Goal: Information Seeking & Learning: Learn about a topic

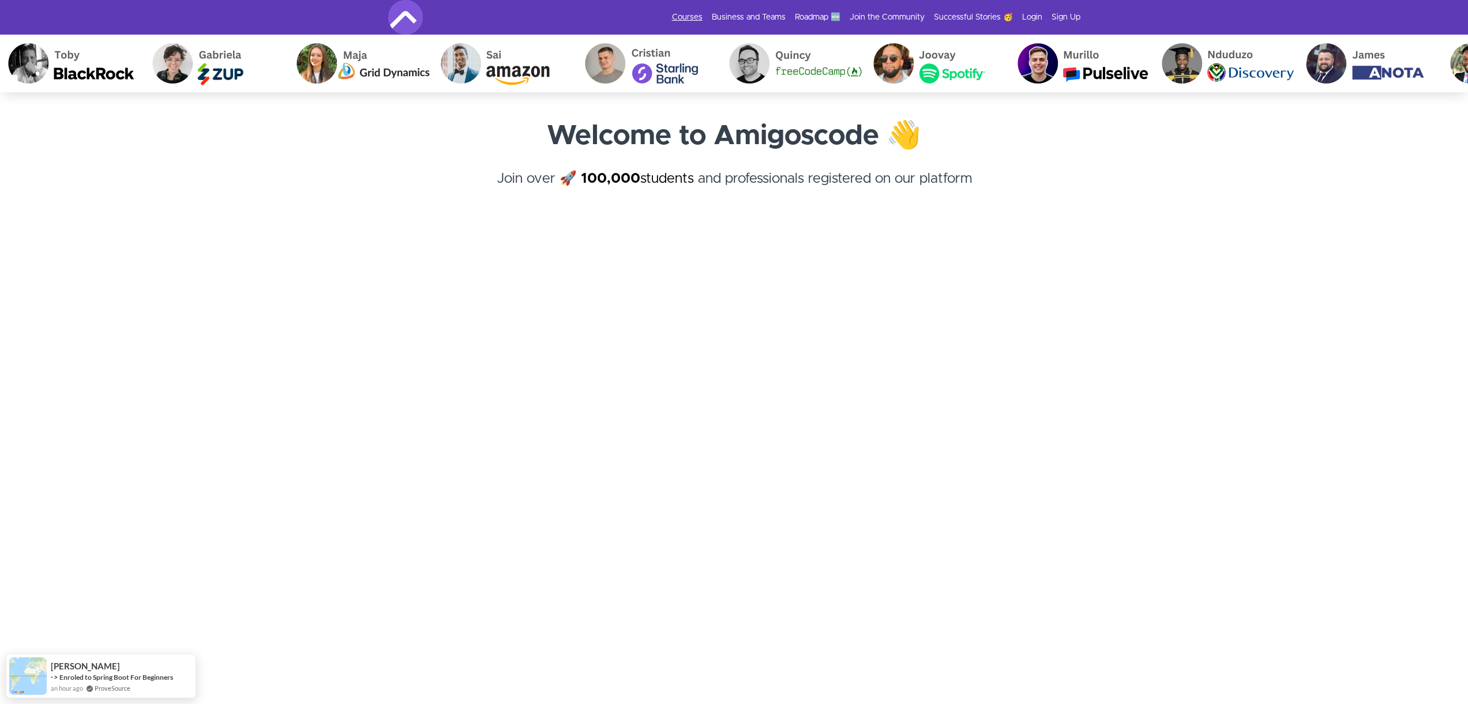
click at [689, 18] on link "Courses" at bounding box center [687, 18] width 31 height 12
click at [692, 18] on link "Courses" at bounding box center [687, 18] width 31 height 12
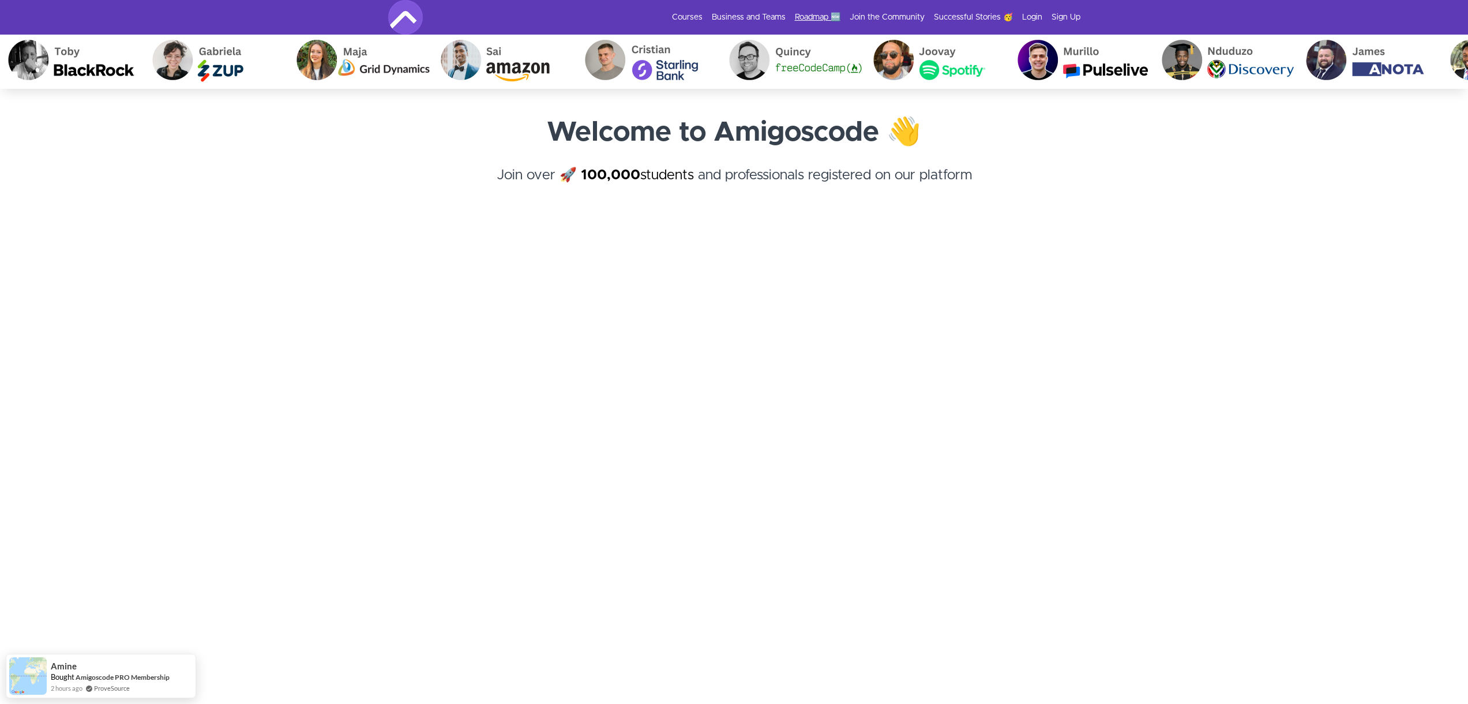
click at [811, 20] on link "Roadmap 🆕" at bounding box center [818, 18] width 46 height 12
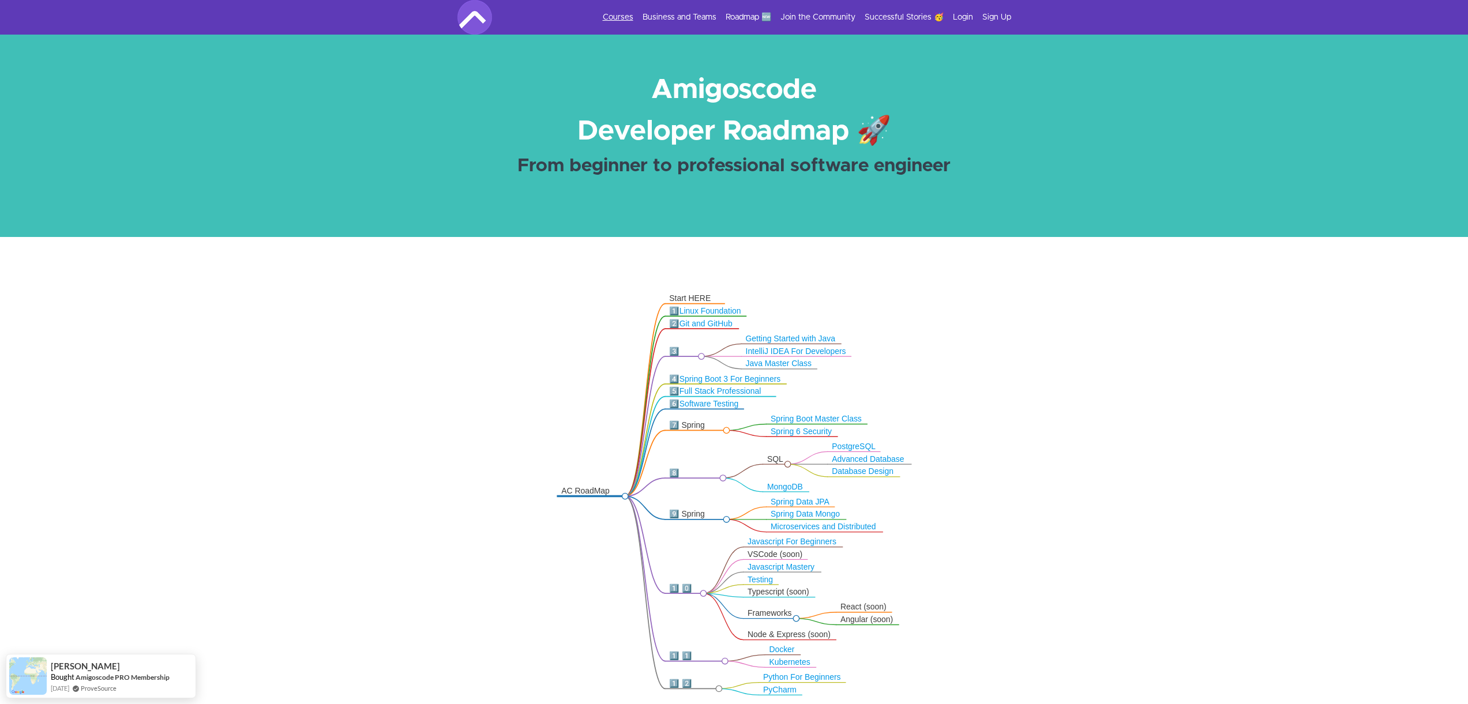
click at [629, 20] on link "Courses" at bounding box center [618, 18] width 31 height 12
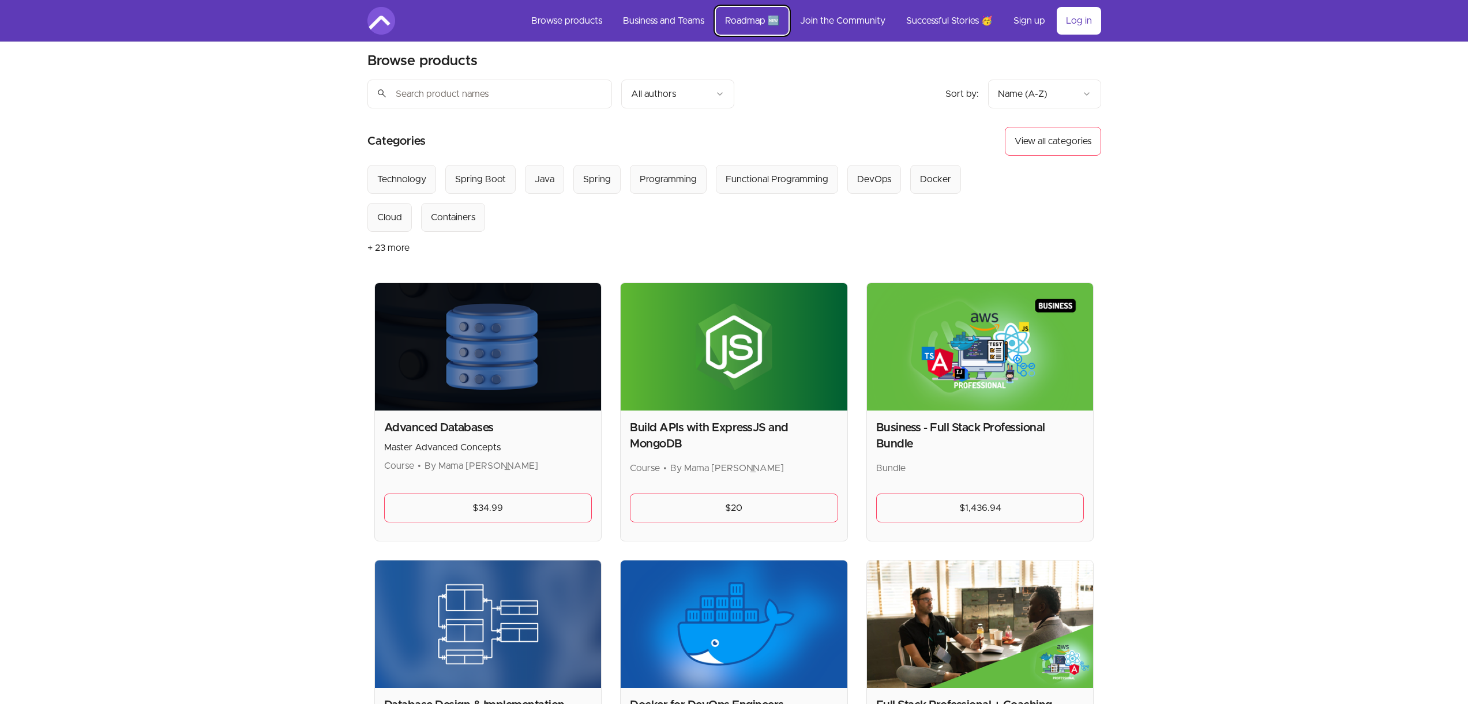
scroll to position [8, 0]
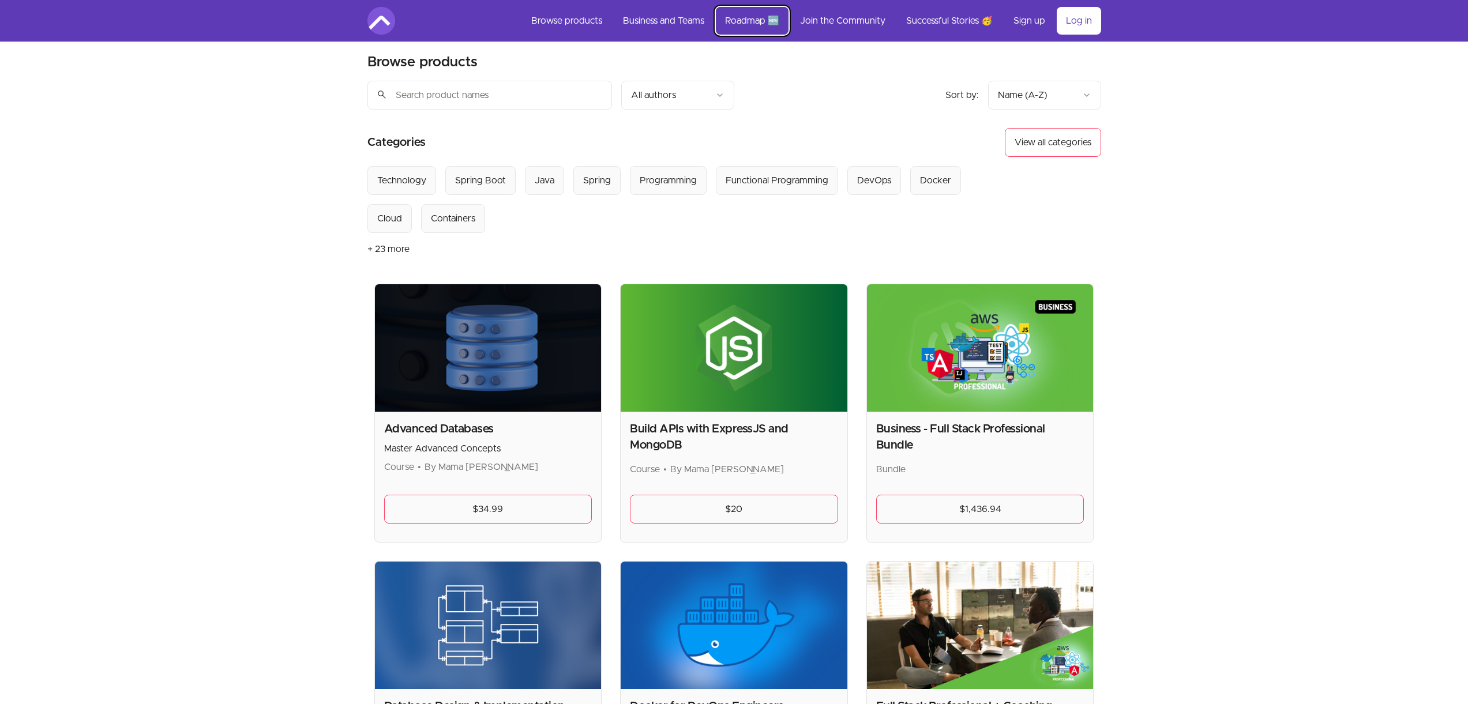
click at [760, 29] on link "Roadmap 🆕" at bounding box center [752, 21] width 73 height 28
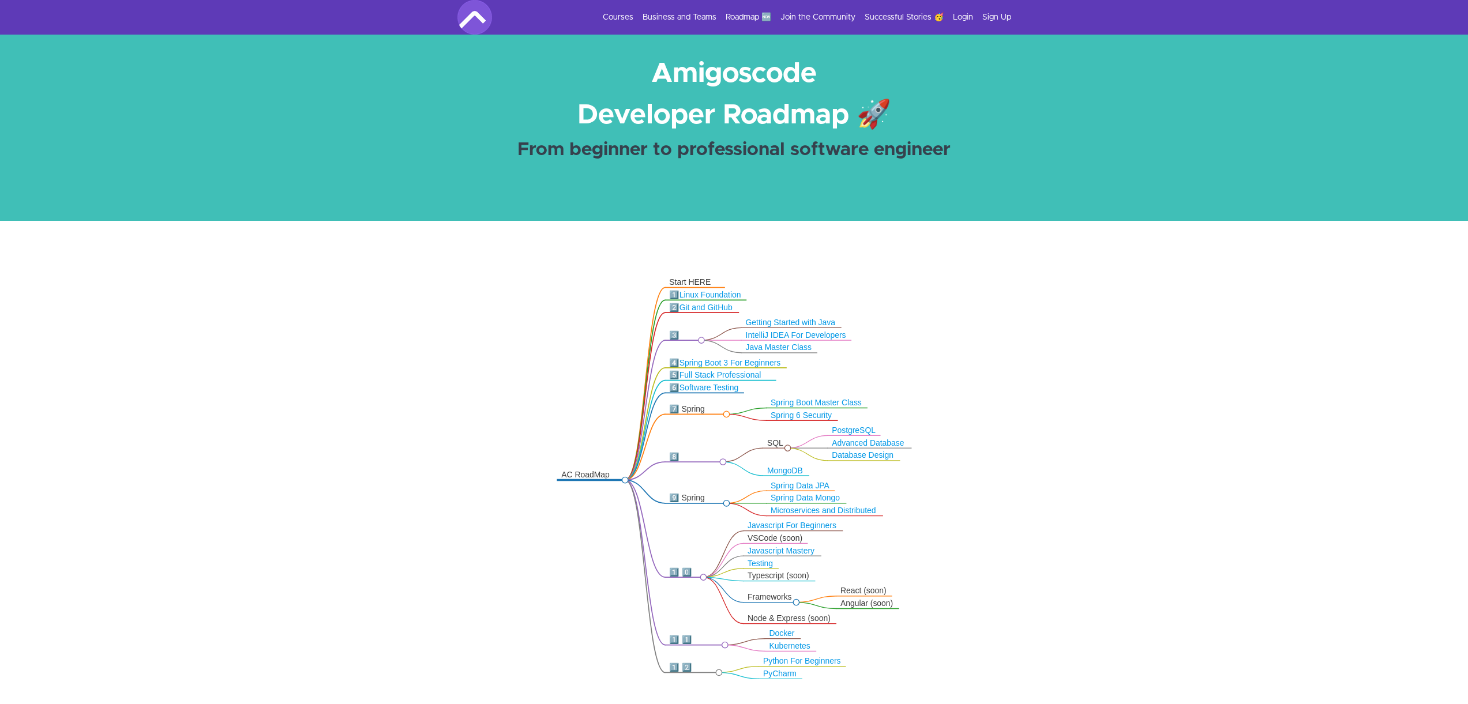
scroll to position [17, 0]
drag, startPoint x: 700, startPoint y: 501, endPoint x: 695, endPoint y: 498, distance: 5.9
click at [700, 501] on div "9️⃣ Spring Boot" at bounding box center [695, 503] width 53 height 20
click at [695, 498] on div "9️⃣ Spring Boot" at bounding box center [695, 503] width 53 height 20
click at [727, 504] on circle at bounding box center [726, 503] width 6 height 6
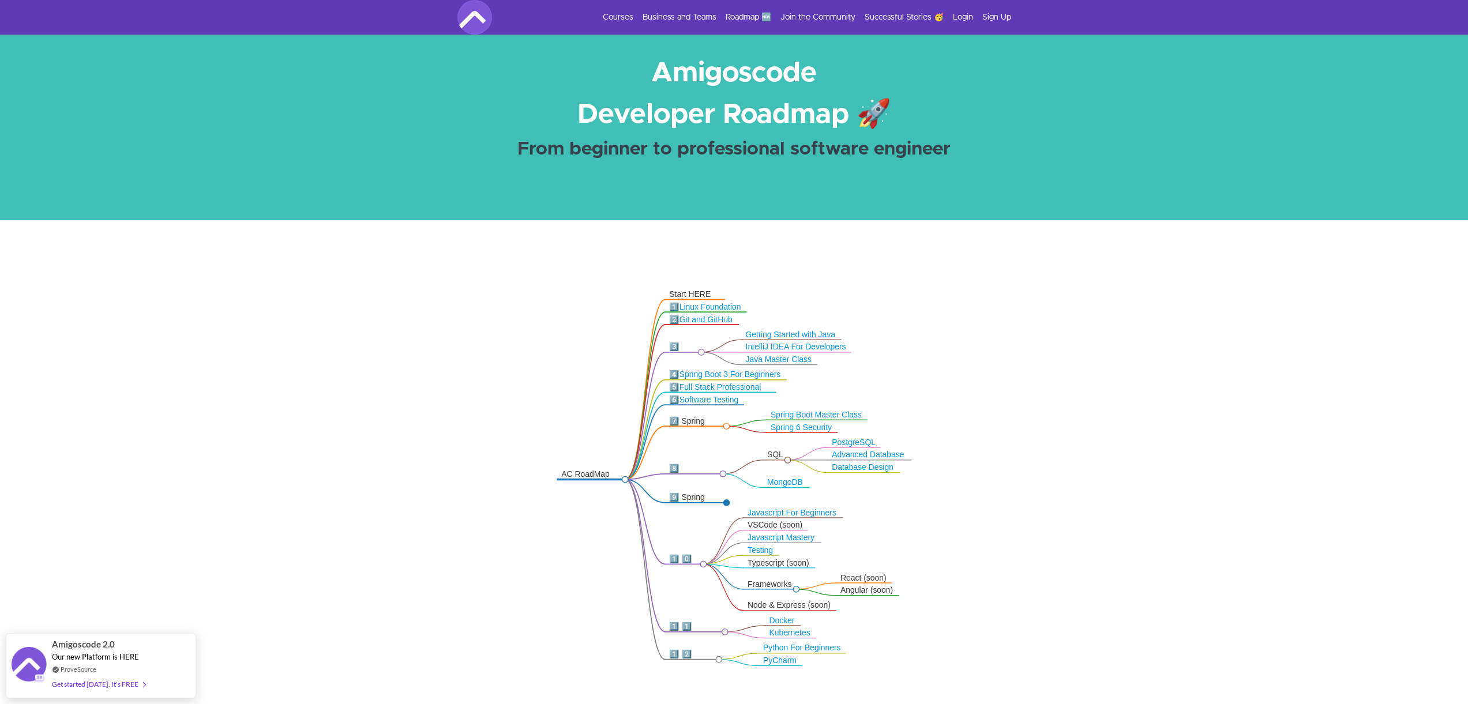
click at [727, 504] on circle at bounding box center [726, 503] width 6 height 6
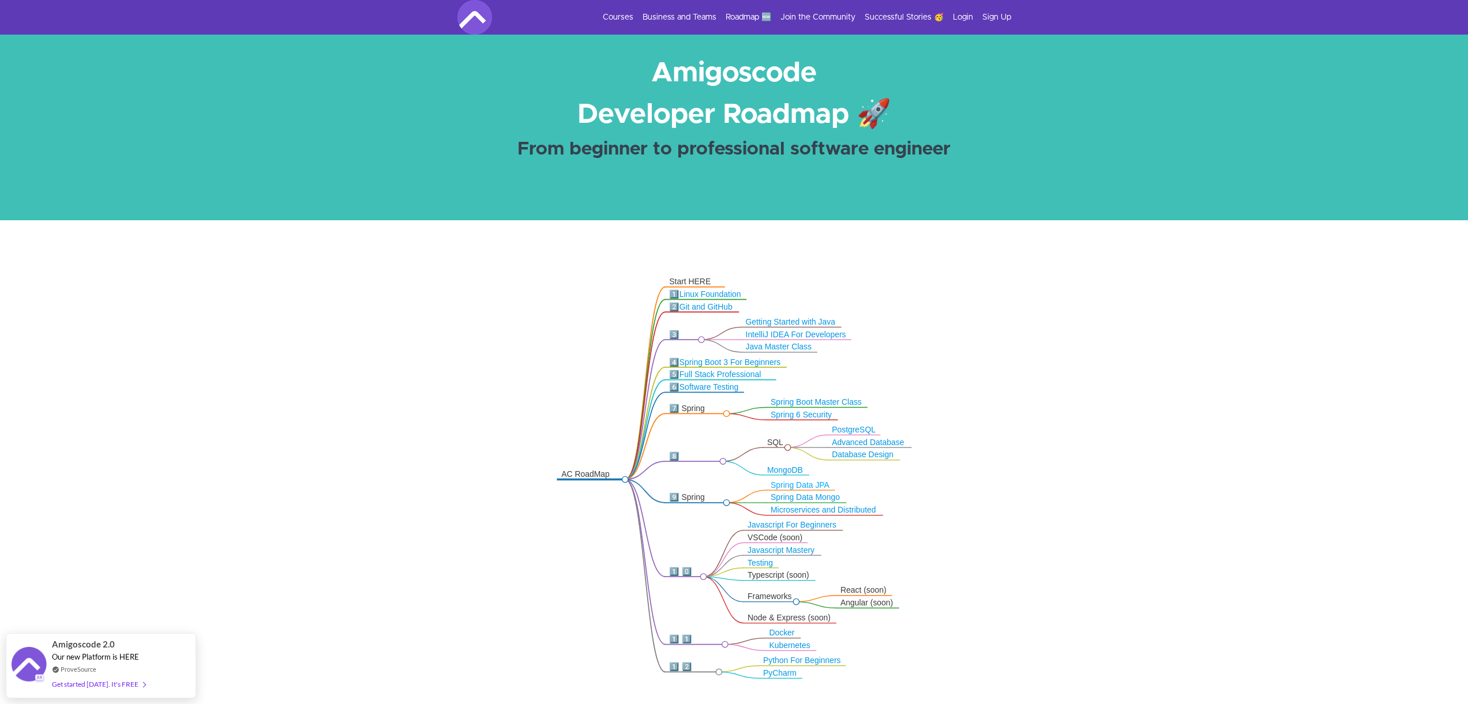
click at [785, 488] on link "Spring Data JPA" at bounding box center [800, 485] width 59 height 9
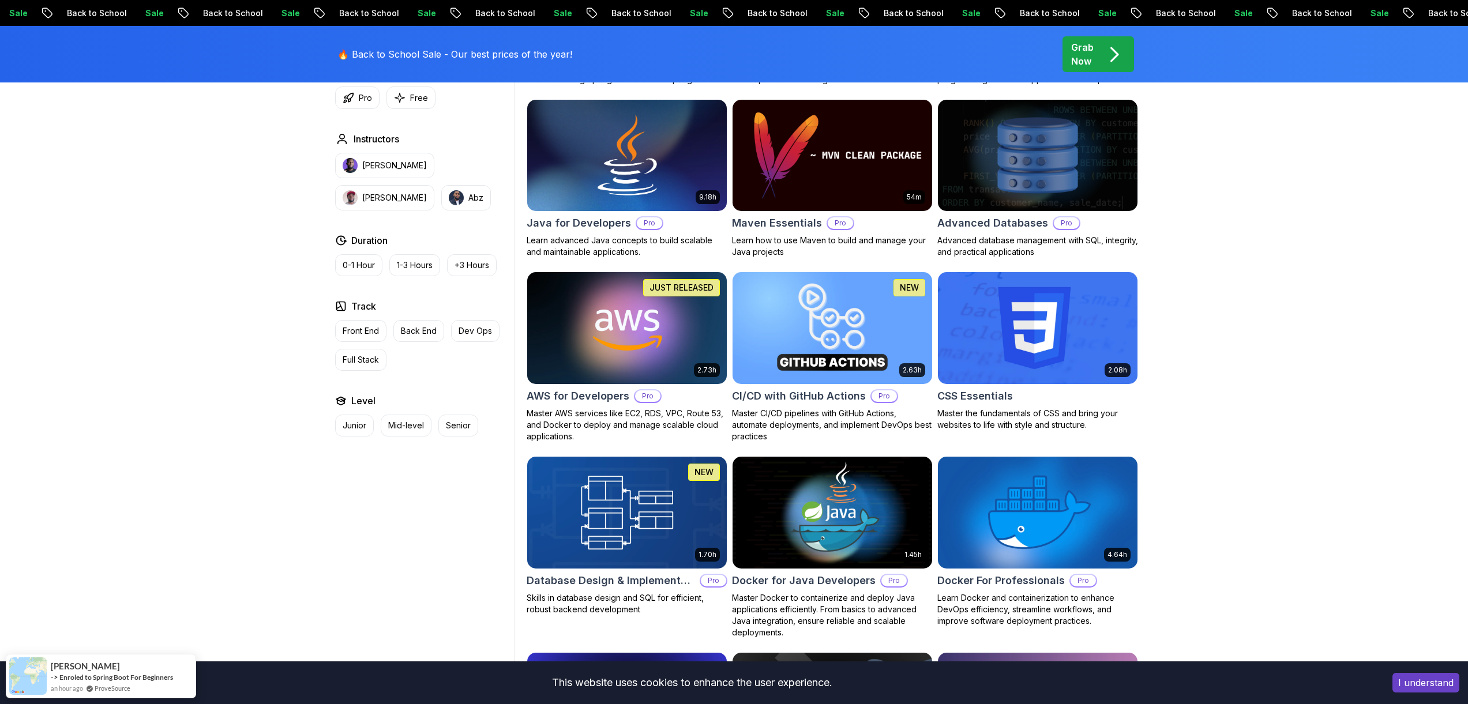
scroll to position [748, 0]
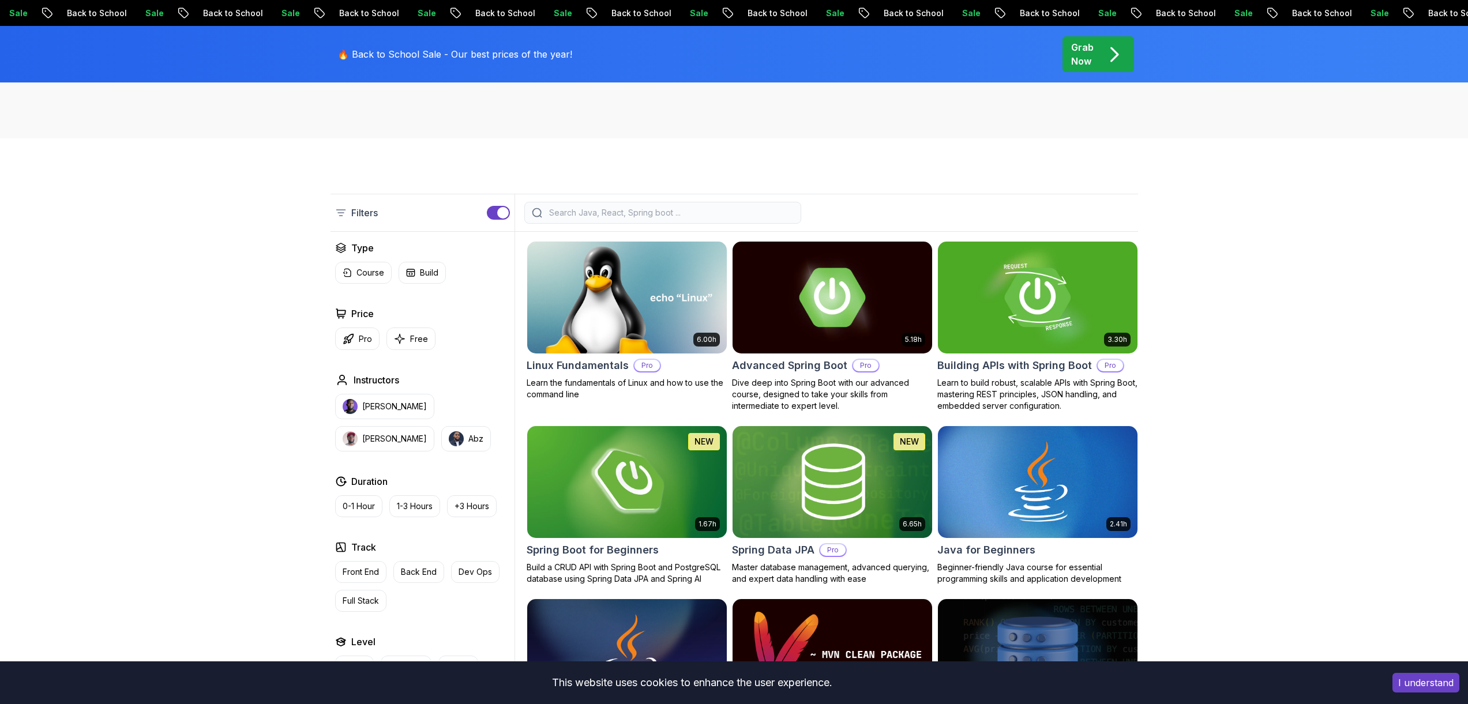
scroll to position [205, 0]
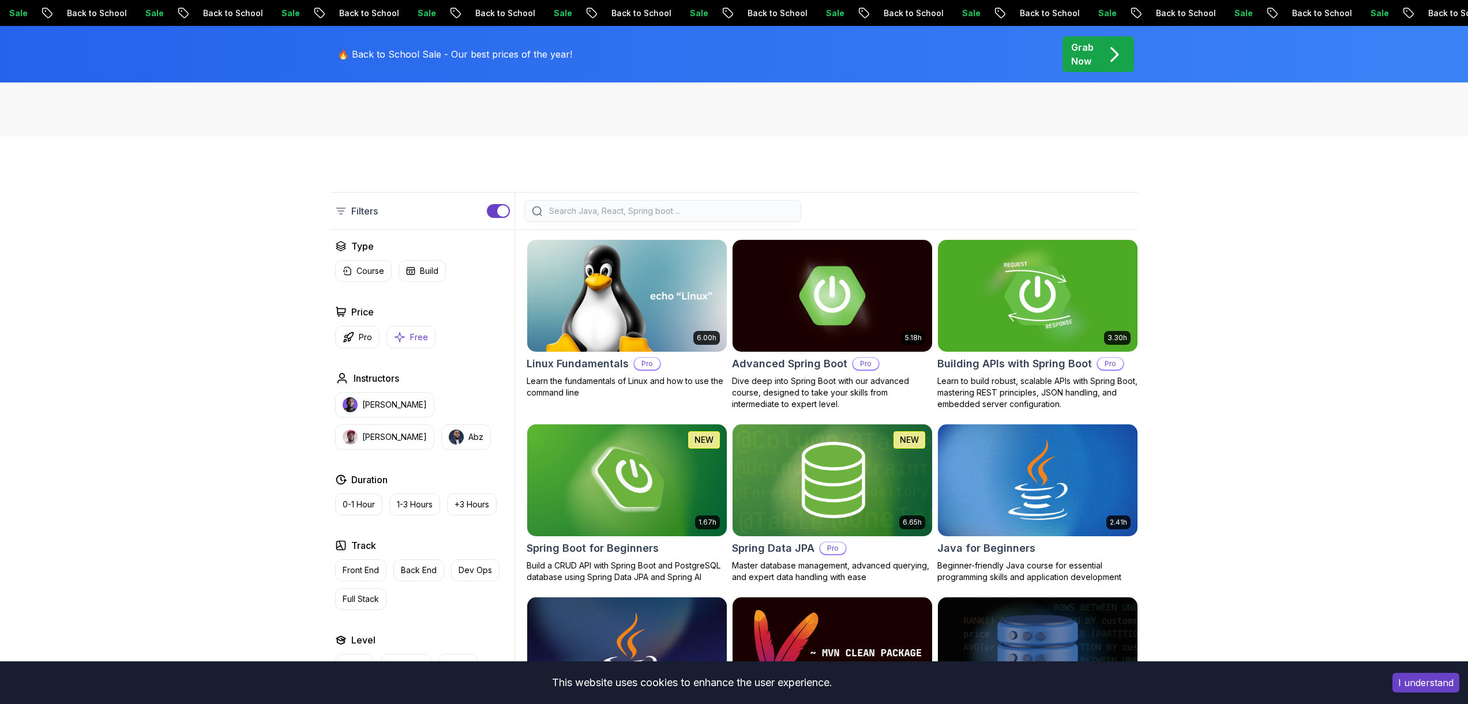
click at [422, 338] on p "Free" at bounding box center [419, 338] width 18 height 12
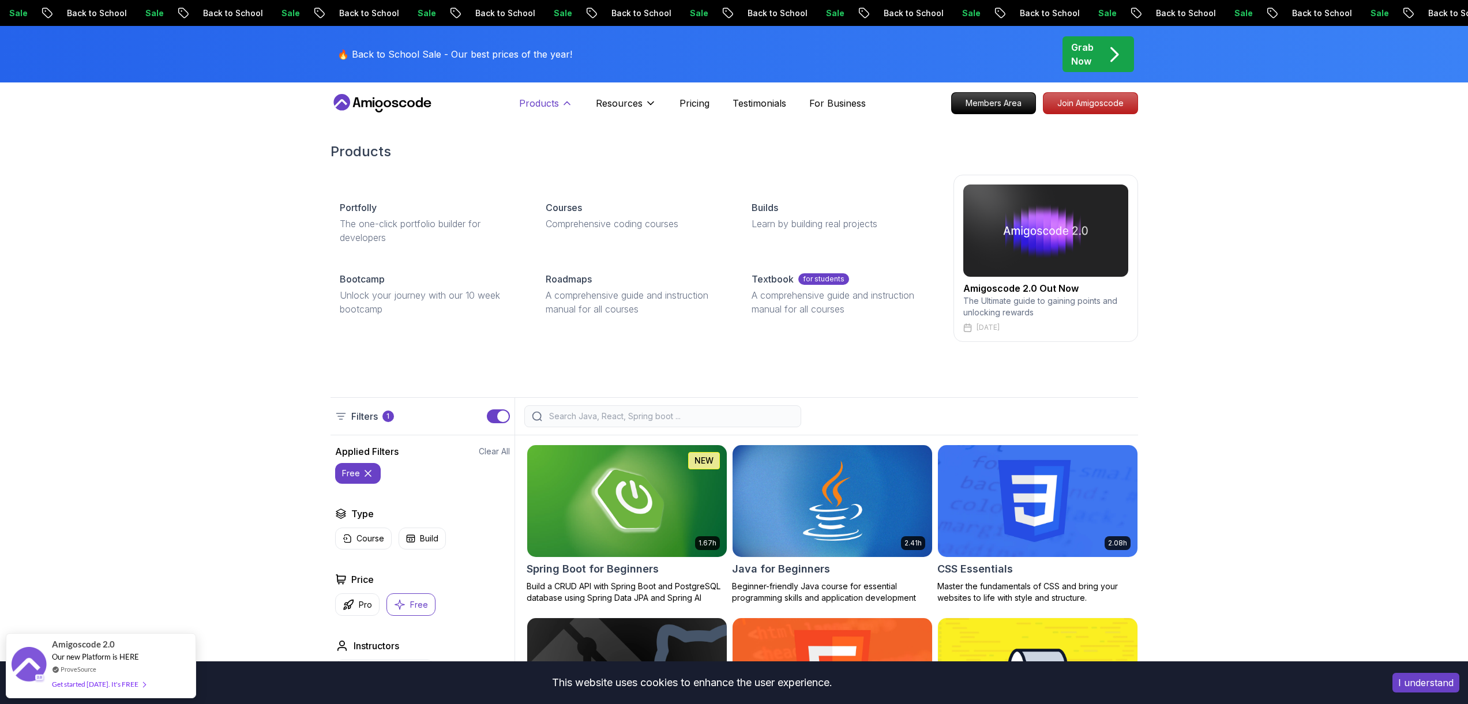
click at [558, 104] on p "Products" at bounding box center [539, 103] width 40 height 14
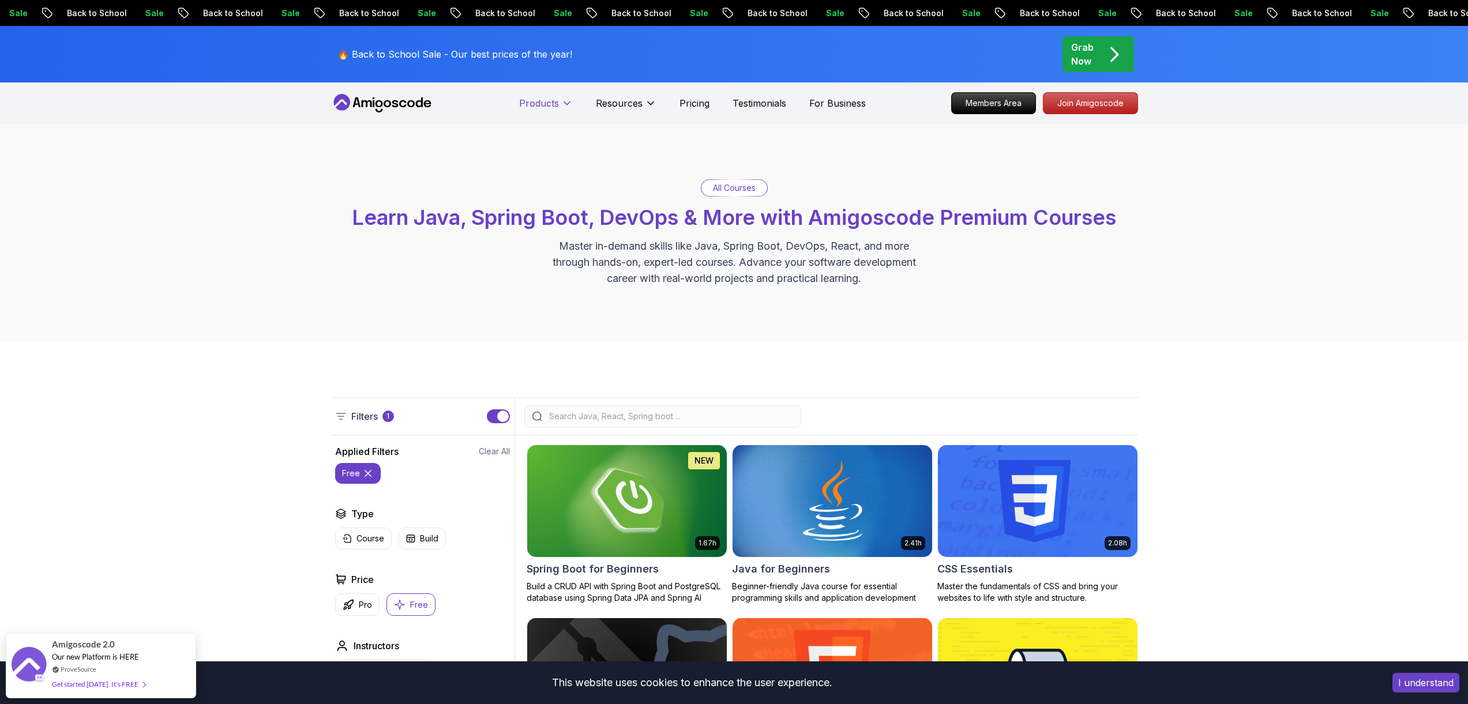
click at [558, 103] on p "Products" at bounding box center [539, 103] width 40 height 14
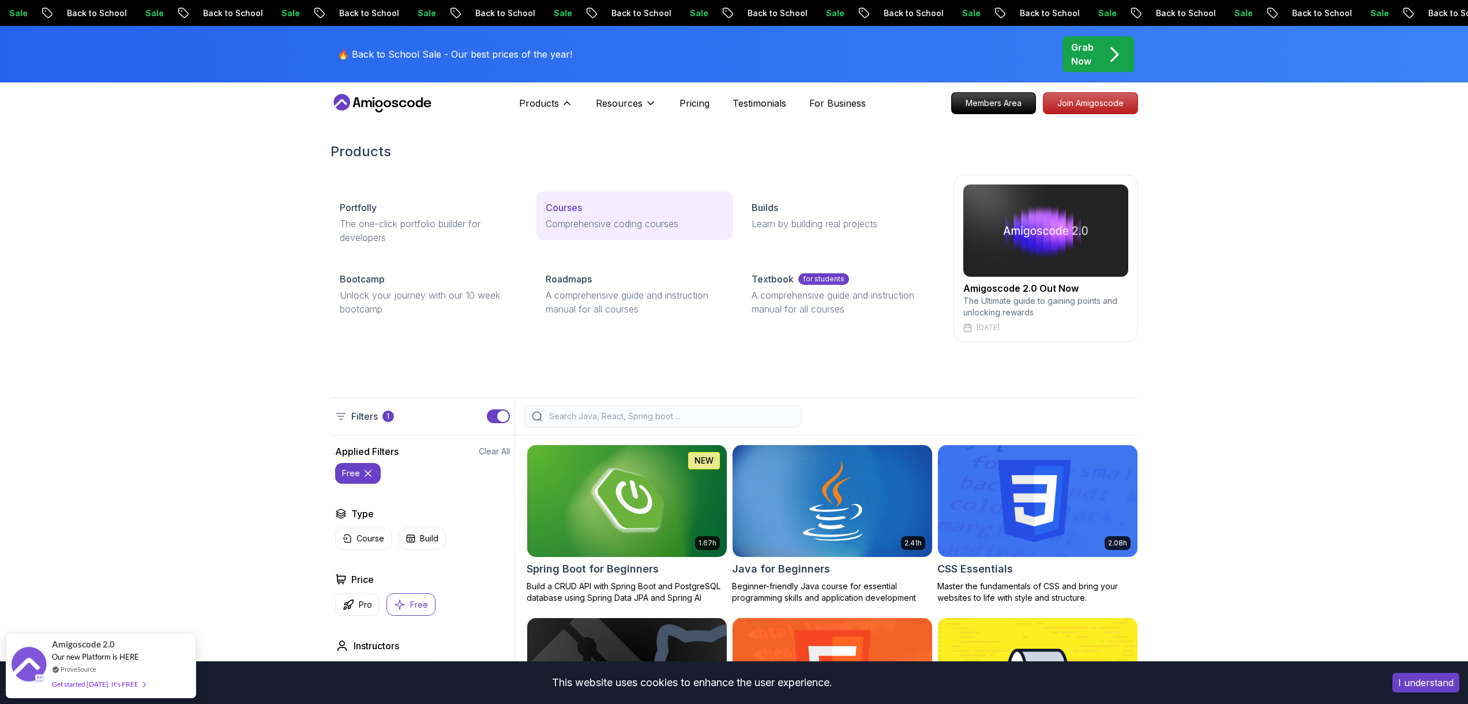
click at [567, 219] on p "Comprehensive coding courses" at bounding box center [635, 224] width 178 height 14
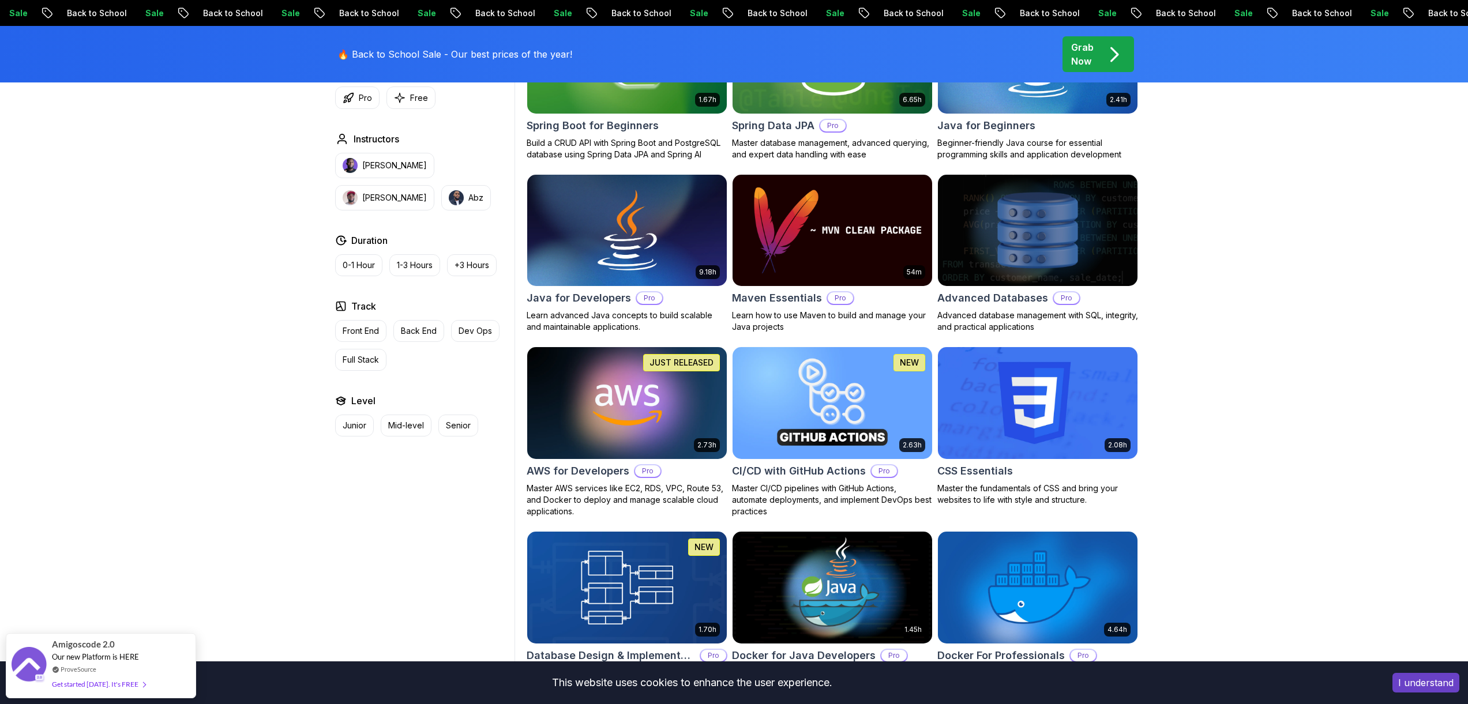
scroll to position [629, 0]
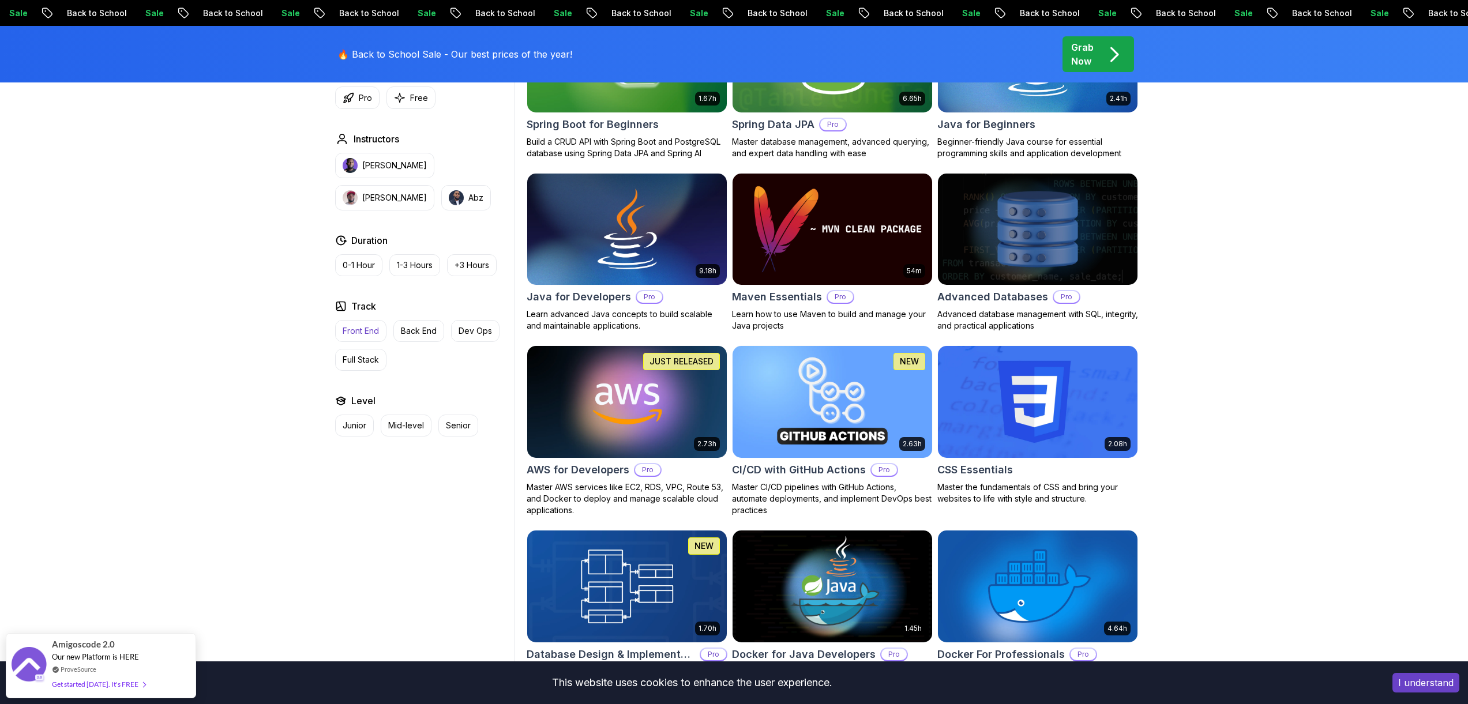
click at [377, 331] on p "Front End" at bounding box center [361, 331] width 36 height 12
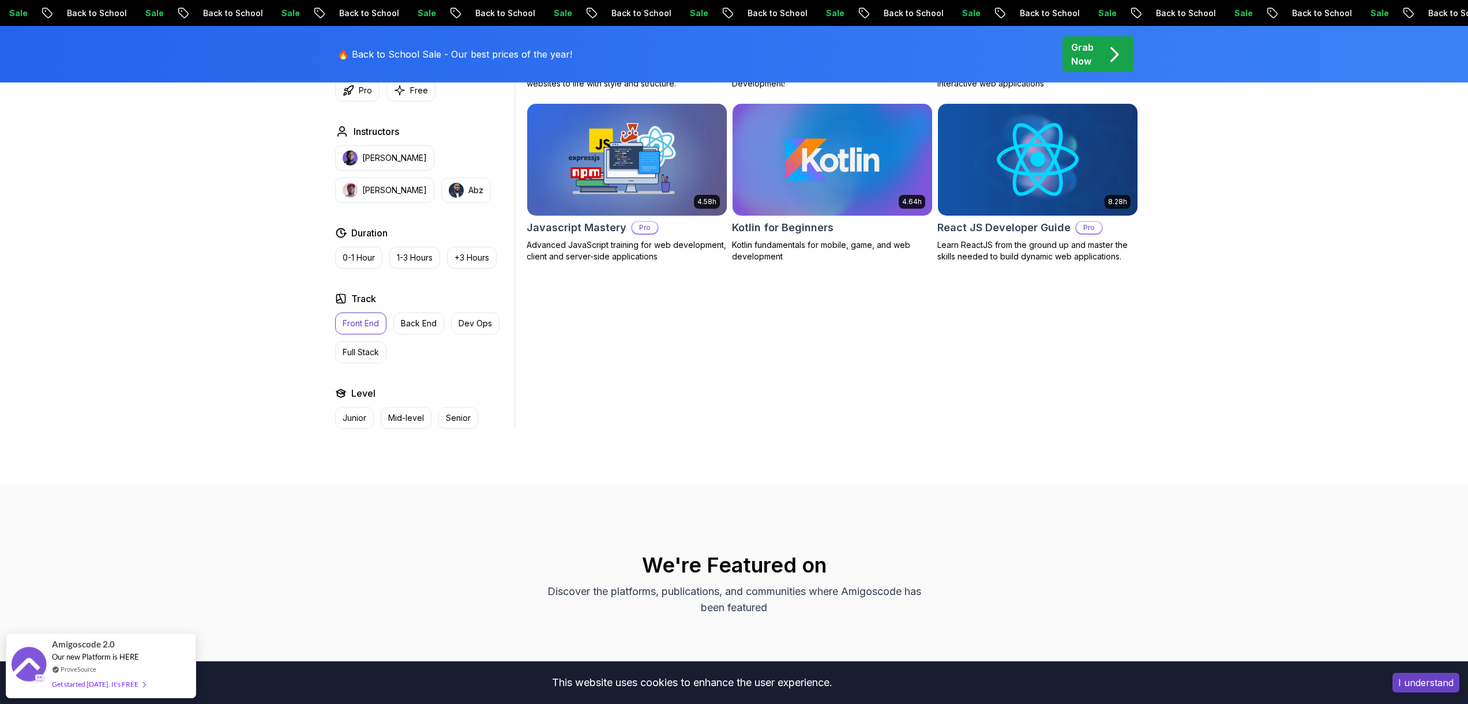
scroll to position [512, 0]
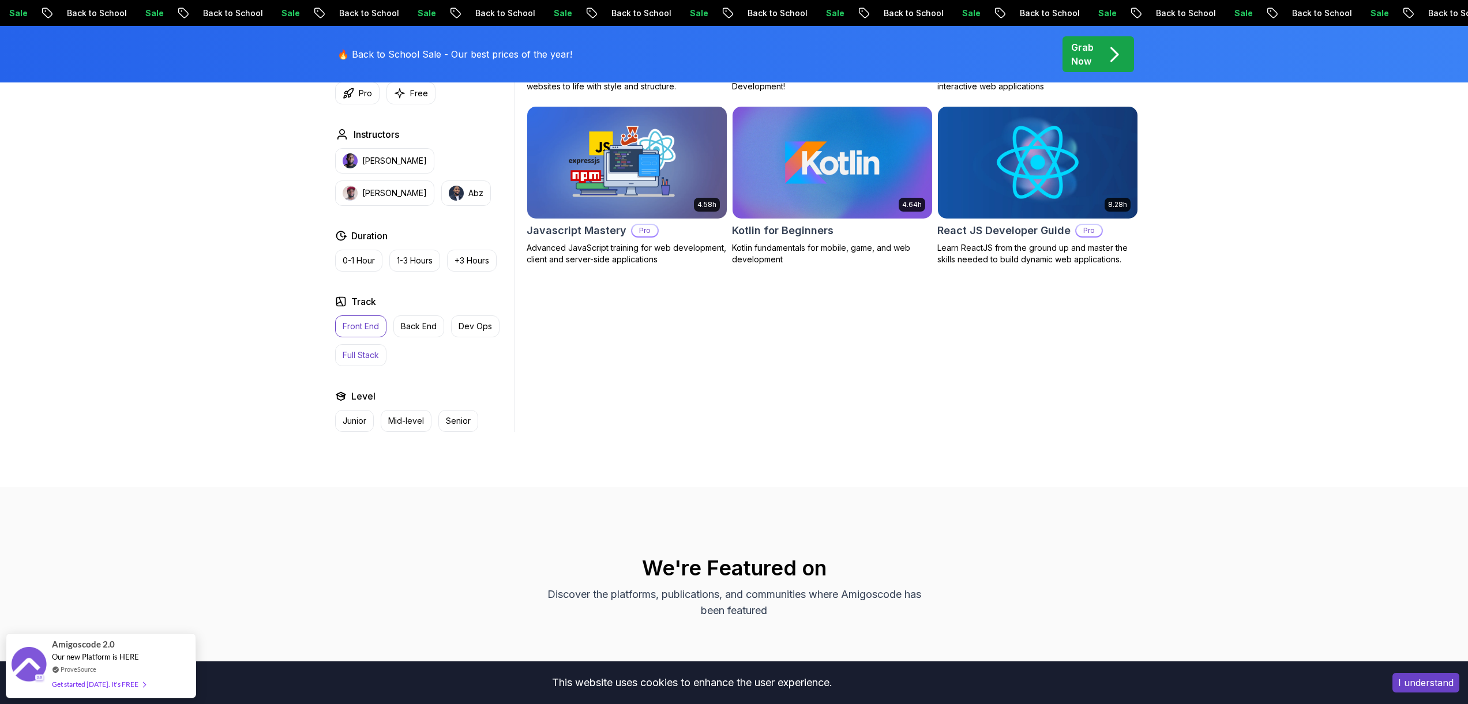
click at [369, 353] on p "Full Stack" at bounding box center [361, 356] width 36 height 12
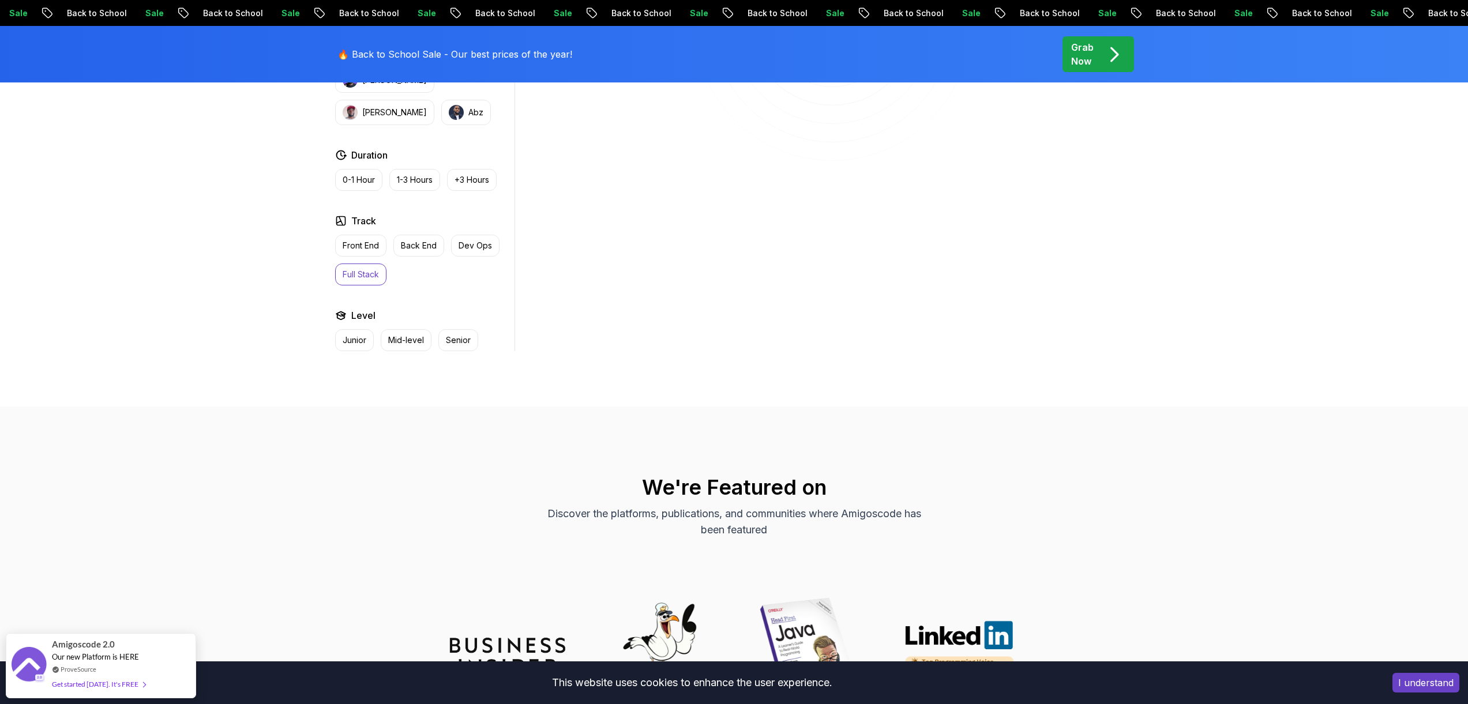
scroll to position [280, 0]
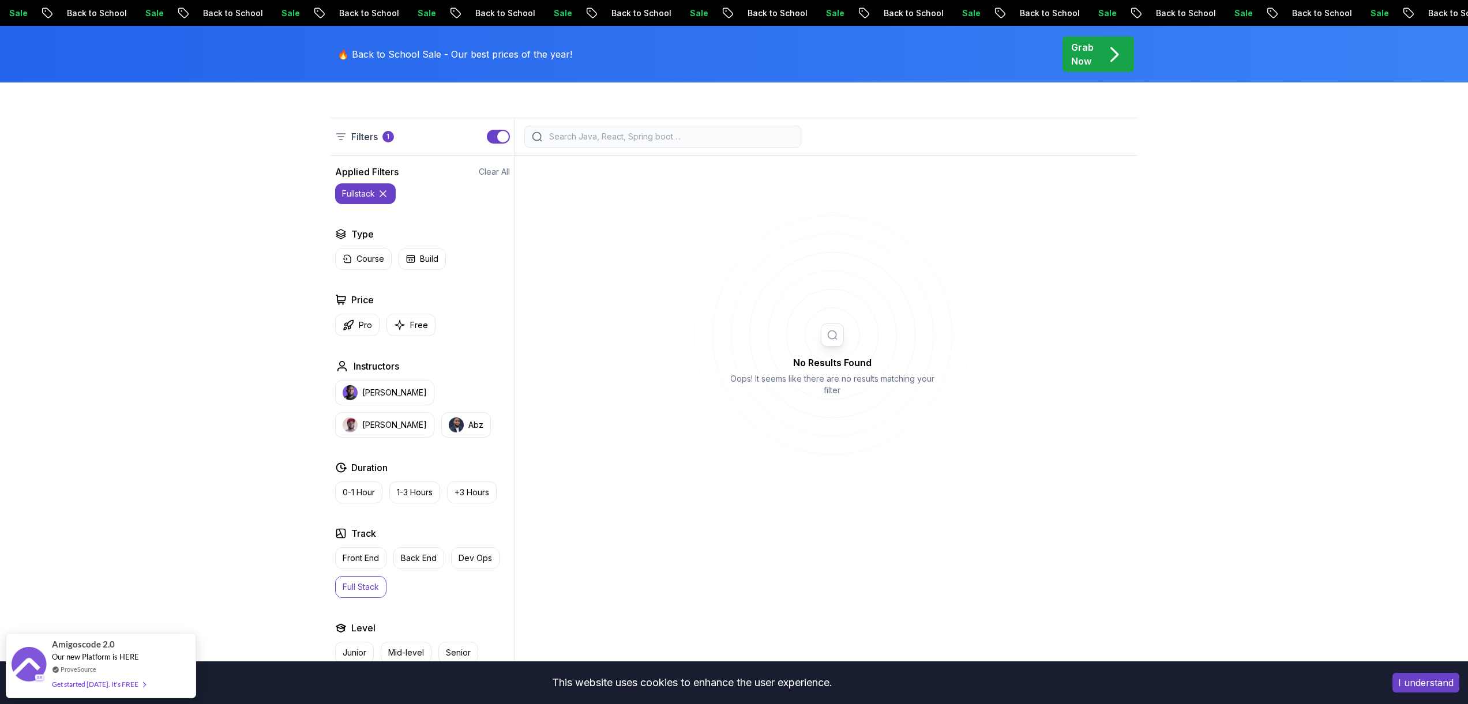
click at [384, 194] on icon at bounding box center [383, 194] width 12 height 12
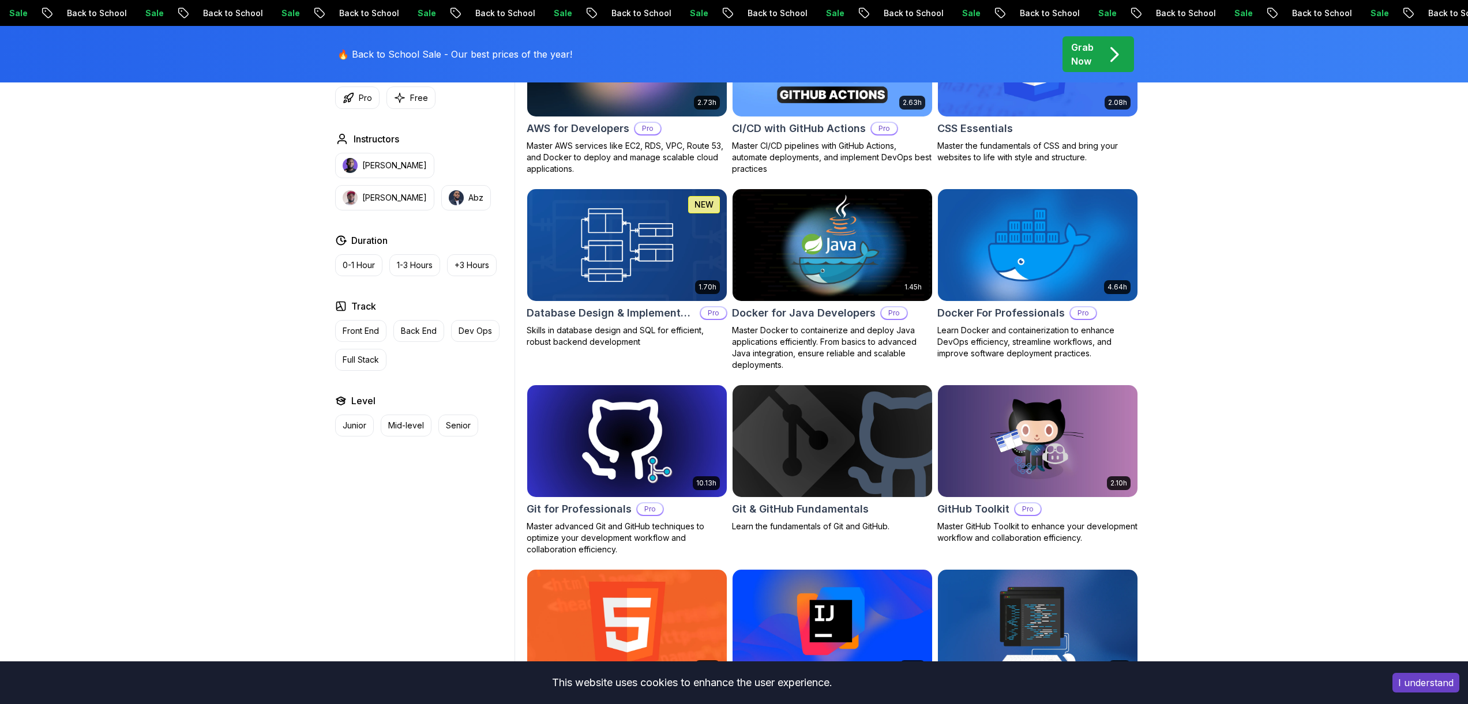
scroll to position [968, 0]
